Goal: Check status: Check status

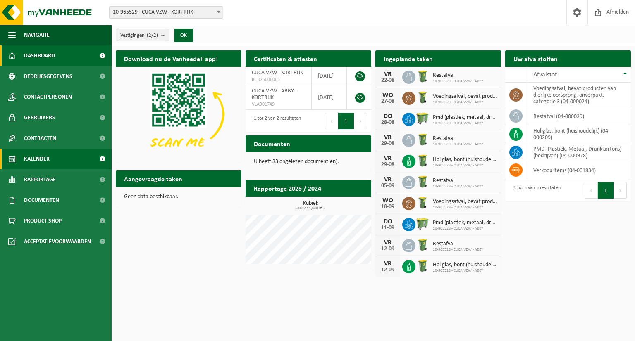
click at [45, 159] on span "Kalender" at bounding box center [37, 159] width 26 height 21
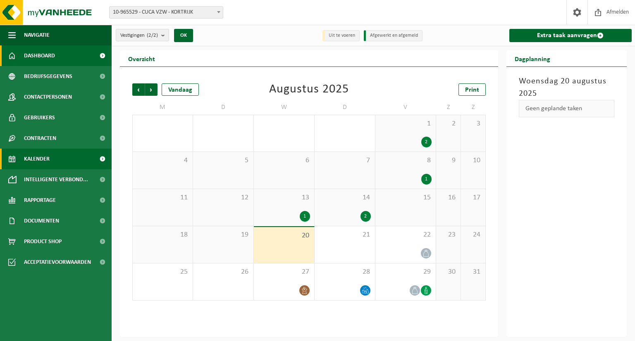
click at [62, 60] on link "Dashboard" at bounding box center [56, 55] width 112 height 21
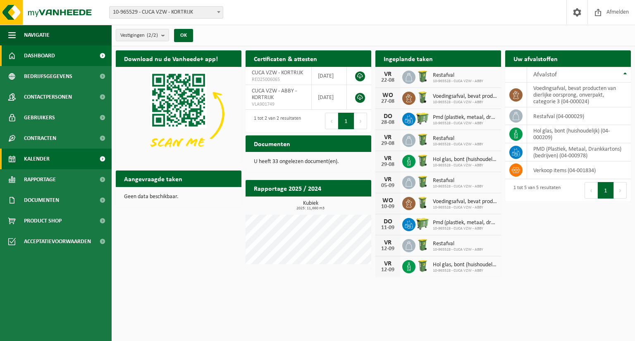
click at [37, 153] on span "Kalender" at bounding box center [37, 159] width 26 height 21
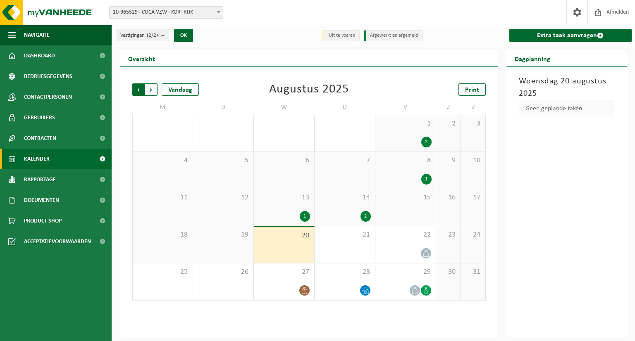
click at [151, 88] on span "Volgende" at bounding box center [151, 89] width 12 height 12
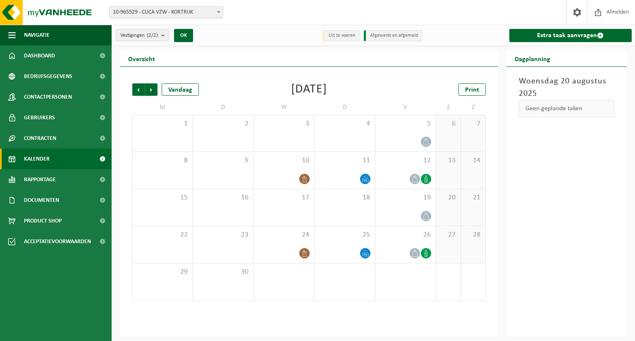
click at [151, 88] on span "Volgende" at bounding box center [151, 89] width 12 height 12
click at [132, 89] on div "Vorige Volgende Vandaag November 2025 Print M D W D V Z Z 27 28 29 30 31 1 2 3 …" at bounding box center [309, 192] width 362 height 234
click at [136, 90] on span "Vorige" at bounding box center [138, 89] width 12 height 12
click at [148, 89] on span "Volgende" at bounding box center [151, 89] width 12 height 12
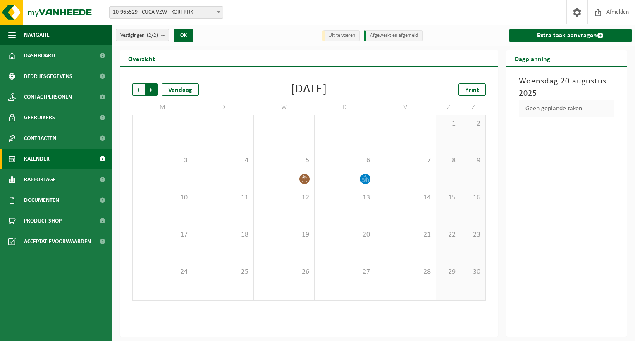
click at [133, 90] on span "Vorige" at bounding box center [138, 89] width 12 height 12
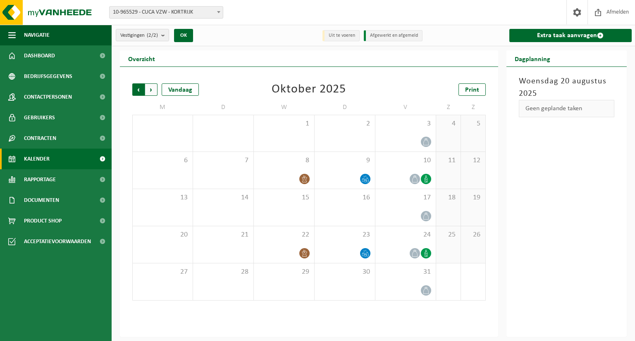
click at [148, 90] on span "Volgende" at bounding box center [151, 89] width 12 height 12
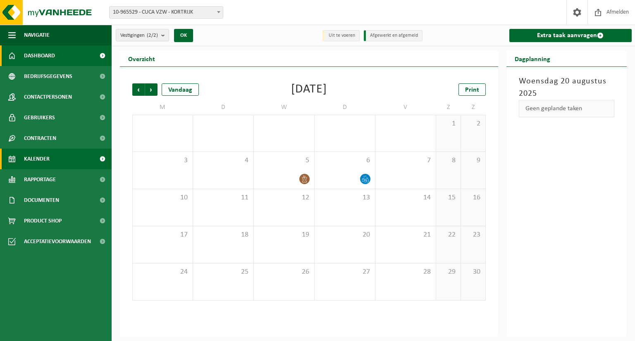
click at [61, 52] on link "Dashboard" at bounding box center [56, 55] width 112 height 21
